Goal: Information Seeking & Learning: Learn about a topic

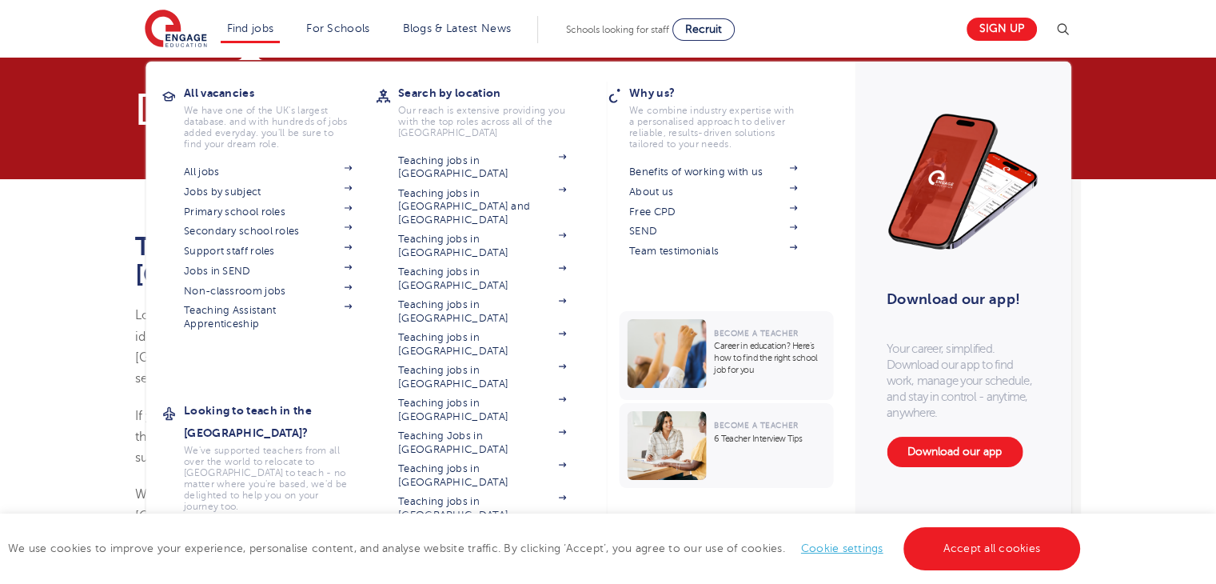
click at [226, 33] on li "Find jobs All vacancies We have one of the UK's largest database. and with hund…" at bounding box center [251, 29] width 60 height 27
click at [224, 231] on link "Secondary school roles" at bounding box center [268, 231] width 168 height 13
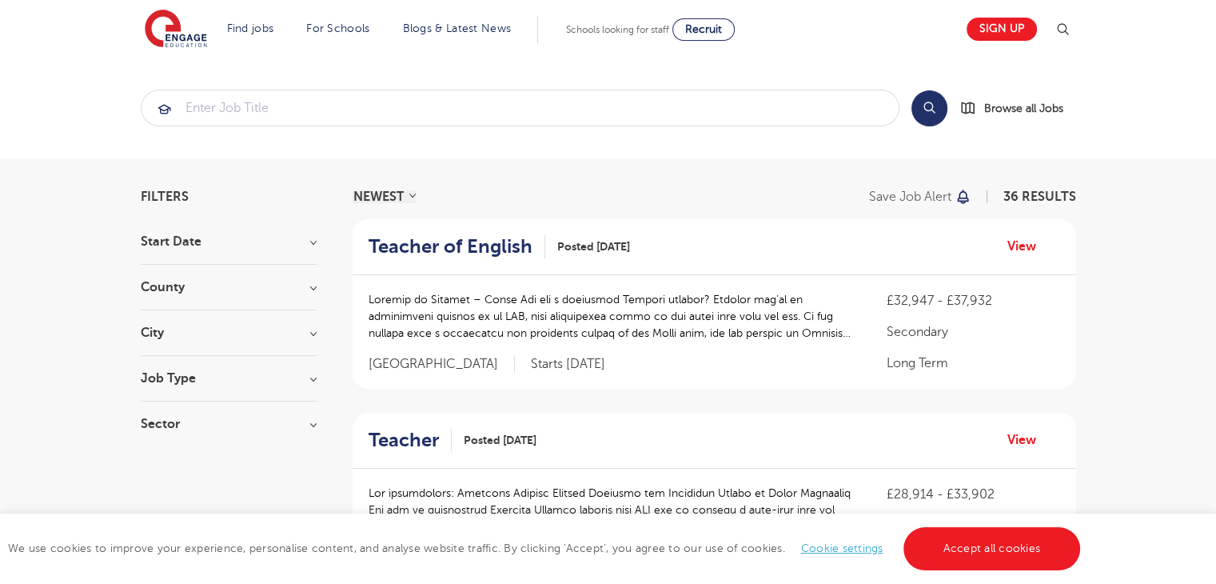
click at [227, 295] on div "County [GEOGRAPHIC_DATA] 12 Brighton & Hove 4 Bexley 3 Barking And [GEOGRAPHIC_…" at bounding box center [229, 296] width 176 height 30
click at [307, 291] on h3 "County" at bounding box center [229, 287] width 176 height 13
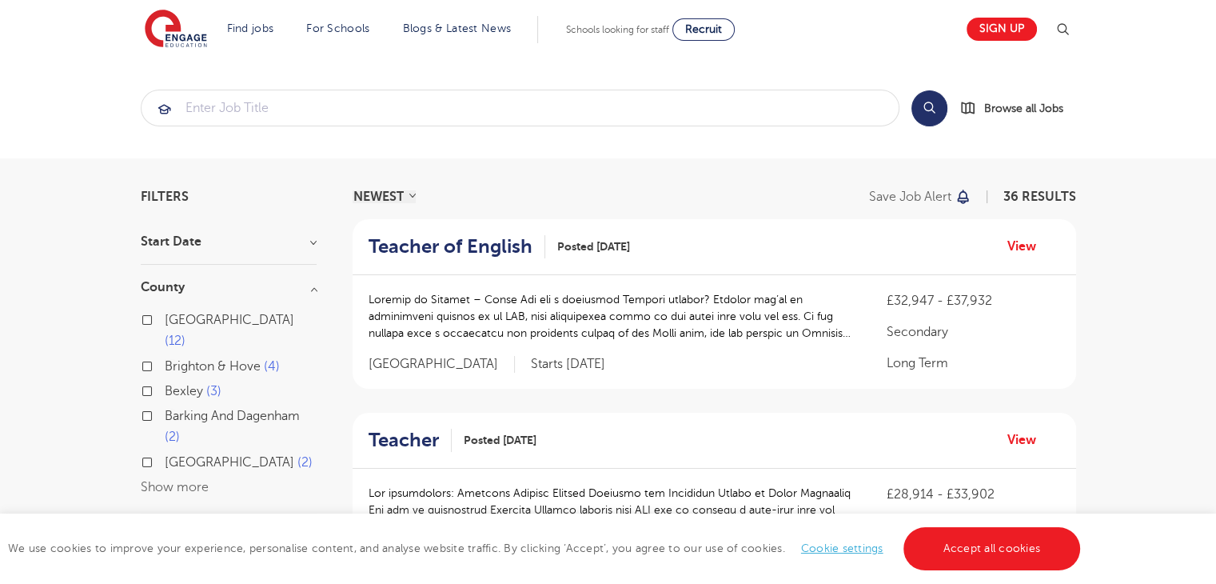
click at [172, 480] on button "Show more" at bounding box center [175, 487] width 68 height 14
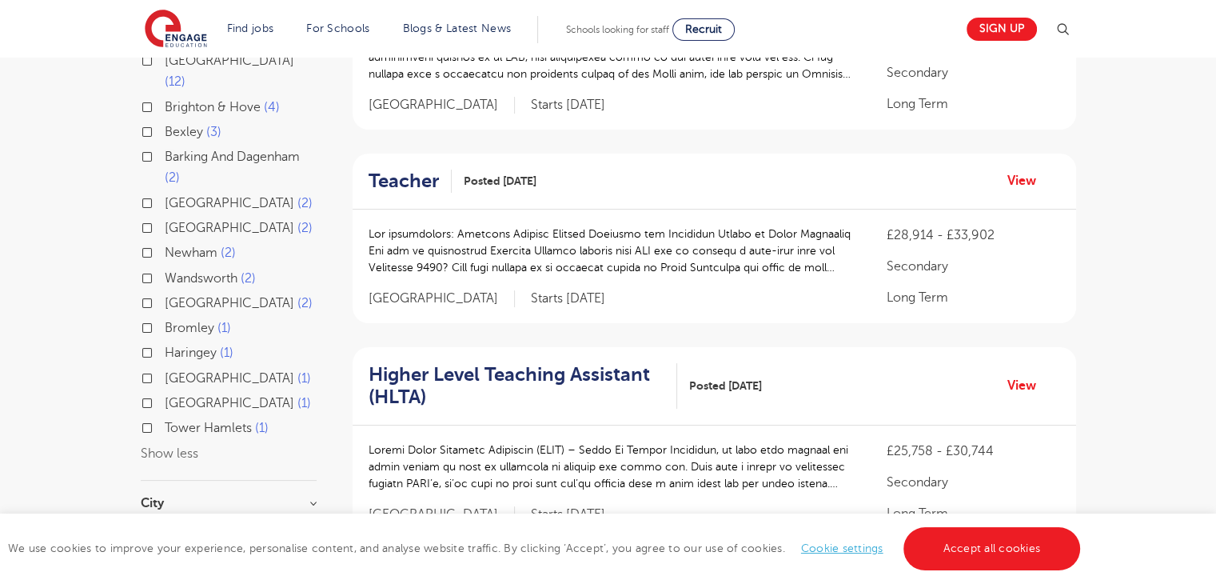
scroll to position [269, 0]
